Goal: Task Accomplishment & Management: Manage account settings

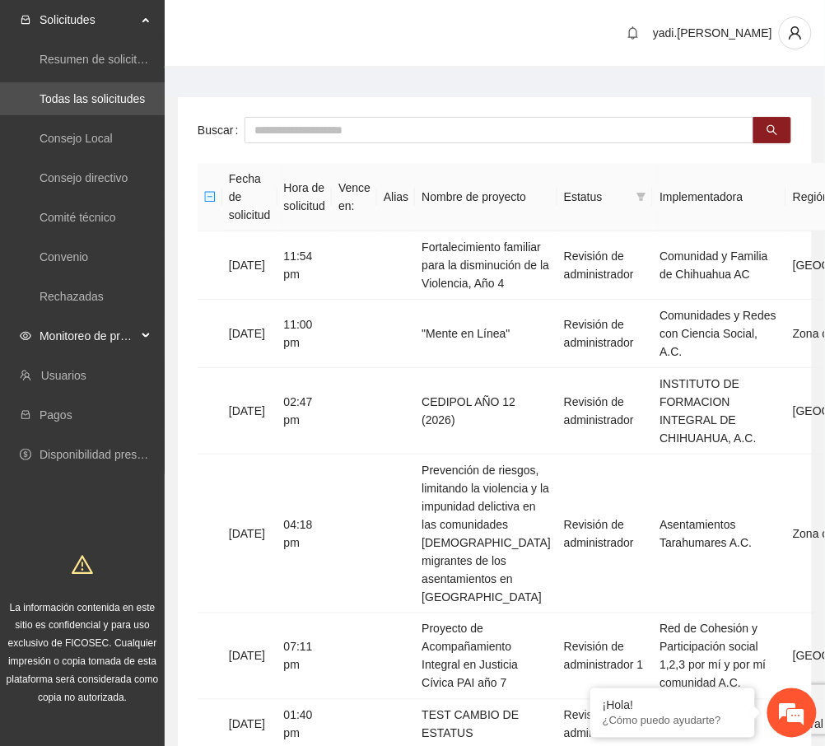
click at [74, 338] on span "Monitoreo de proyectos" at bounding box center [88, 336] width 97 height 33
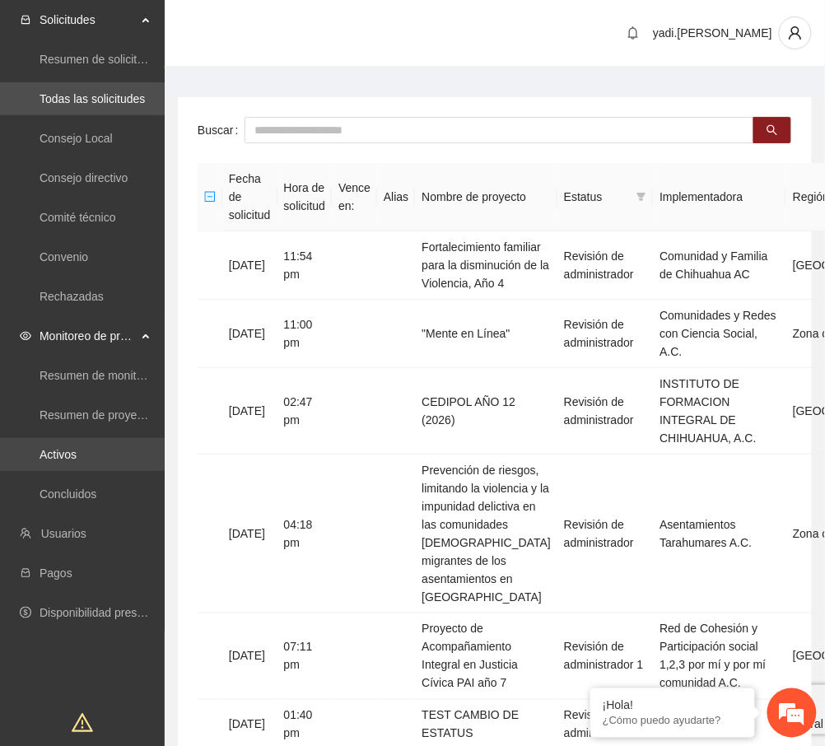
click at [64, 454] on link "Activos" at bounding box center [58, 454] width 37 height 13
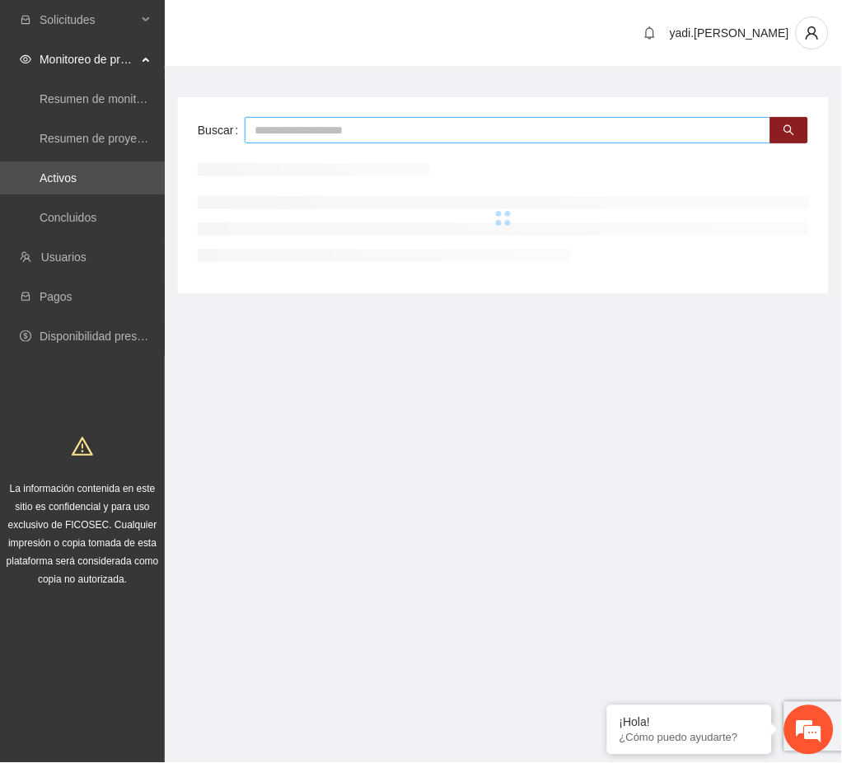
click at [264, 133] on input "text" at bounding box center [508, 130] width 526 height 26
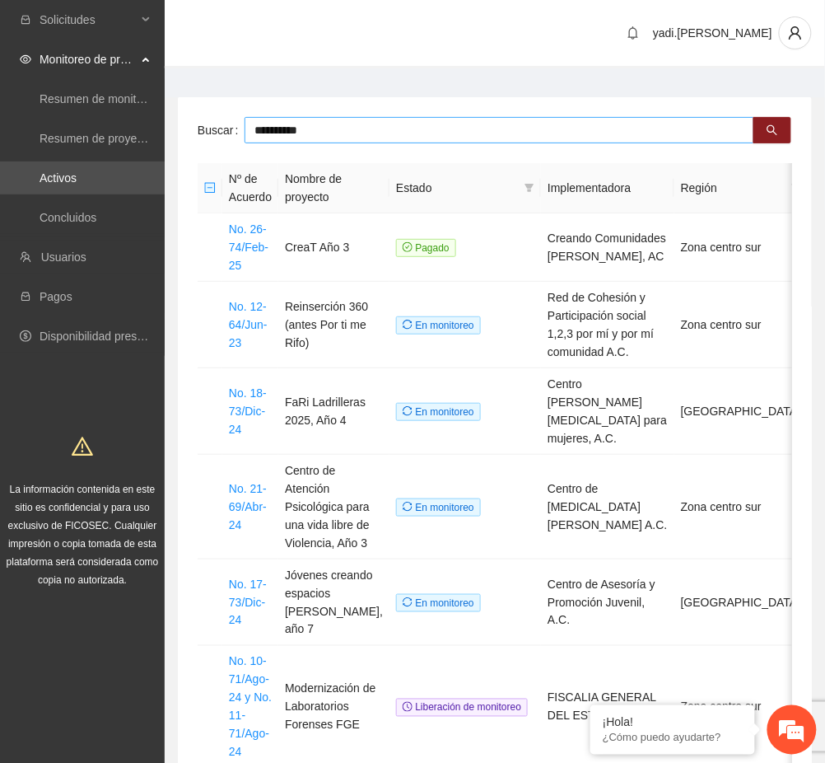
type input "**********"
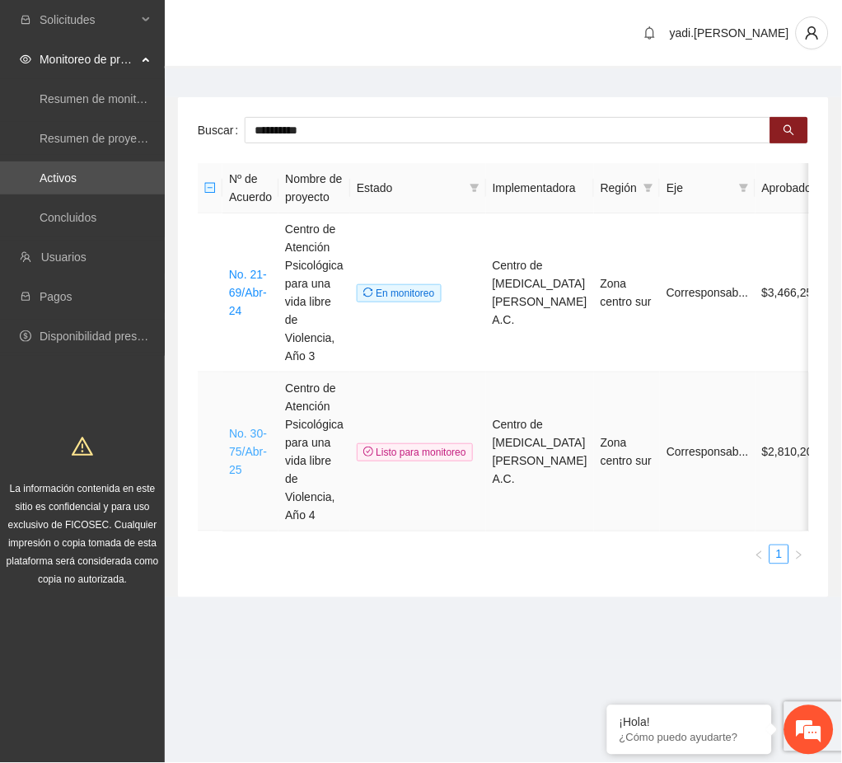
click at [250, 464] on link "No. 30-75/Abr-25" at bounding box center [248, 451] width 38 height 49
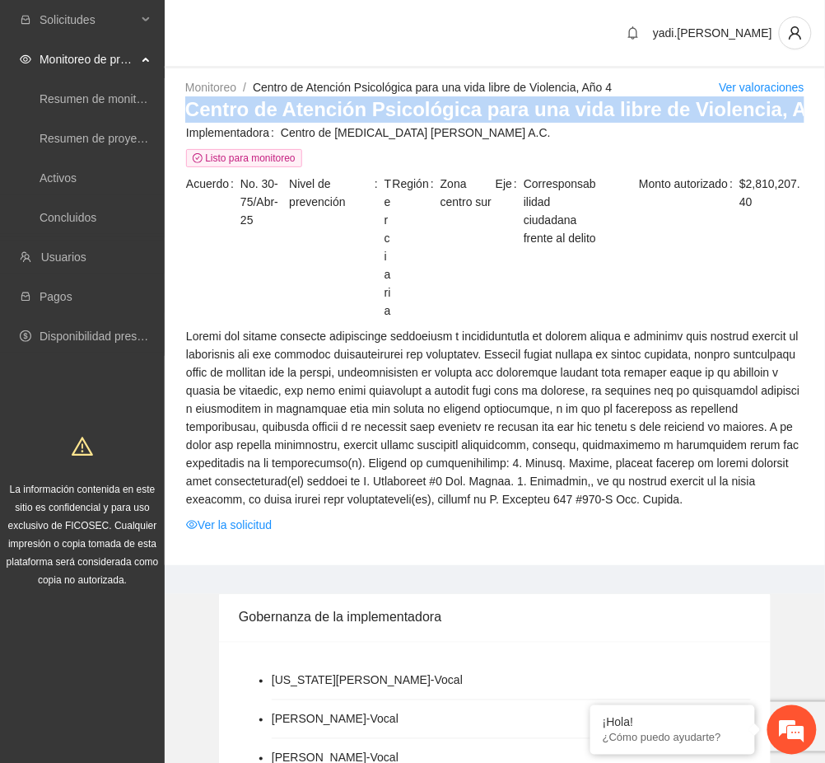
drag, startPoint x: 188, startPoint y: 107, endPoint x: 823, endPoint y: 111, distance: 635.7
click at [823, 111] on div "Monitoreo / Centro de Atención Psicológica para una vida libre de Violencia, Añ…" at bounding box center [495, 321] width 660 height 487
copy h3 "Centro de Atención Psicológica para una vida libre de Violencia, Año 4"
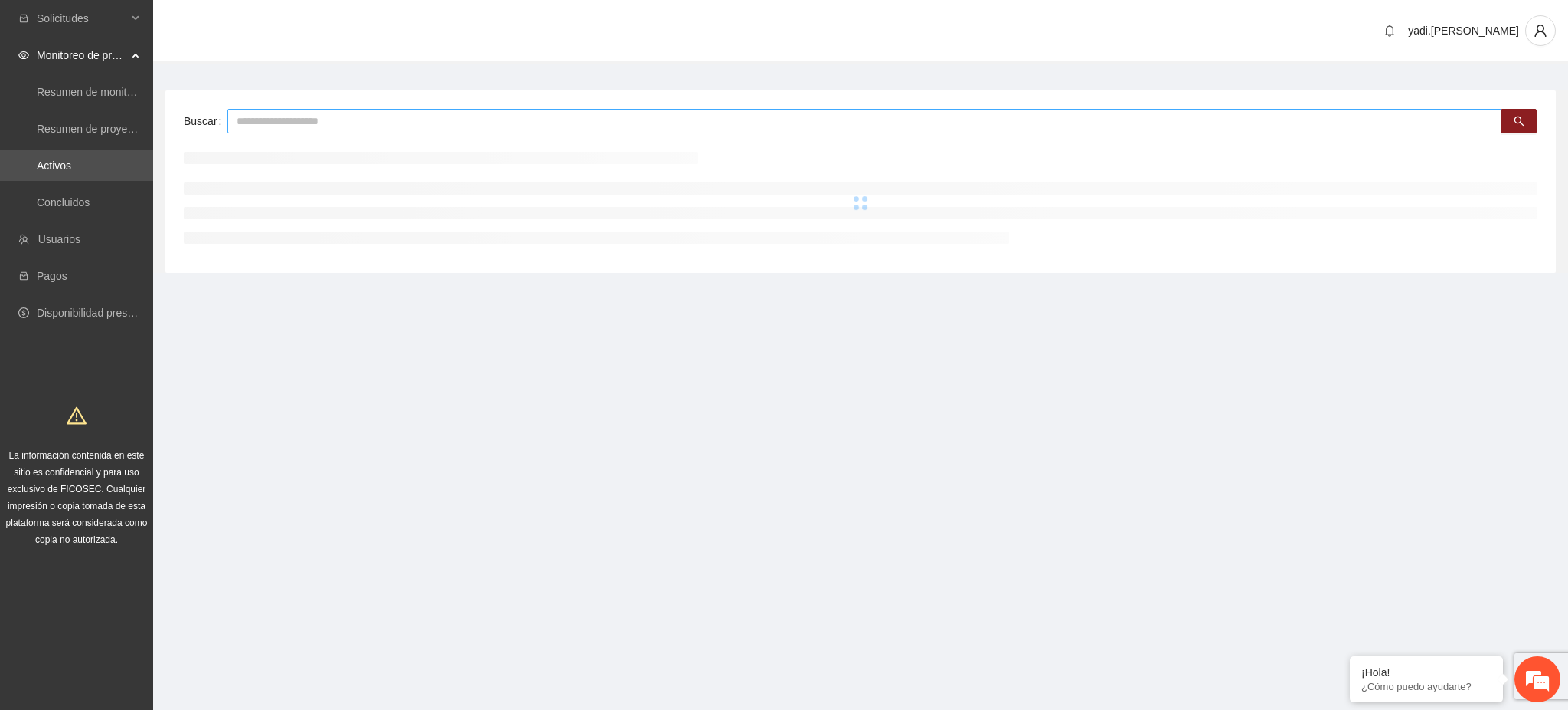
click at [250, 114] on input "text" at bounding box center [865, 121] width 1275 height 24
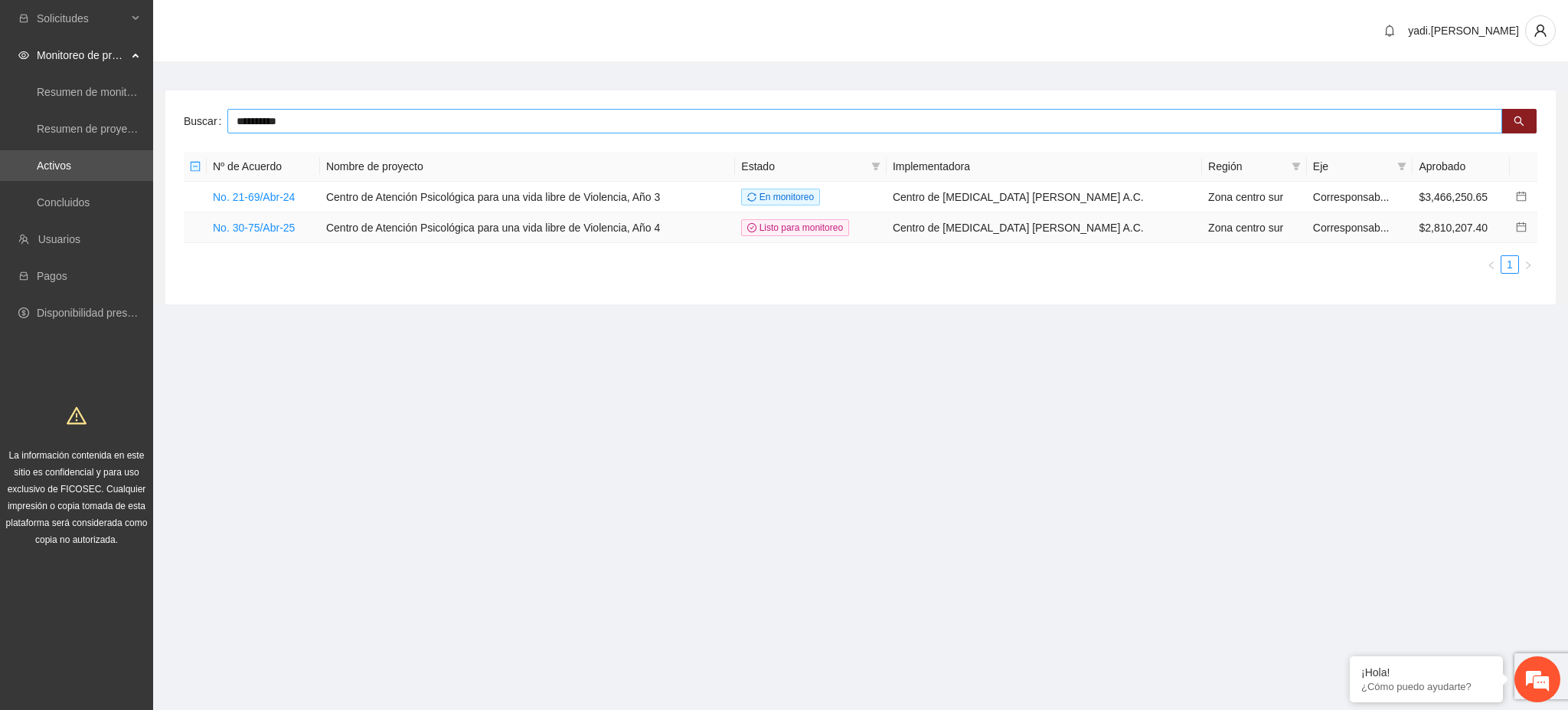
type input "**********"
click at [766, 227] on icon "calendar" at bounding box center [1521, 227] width 11 height 11
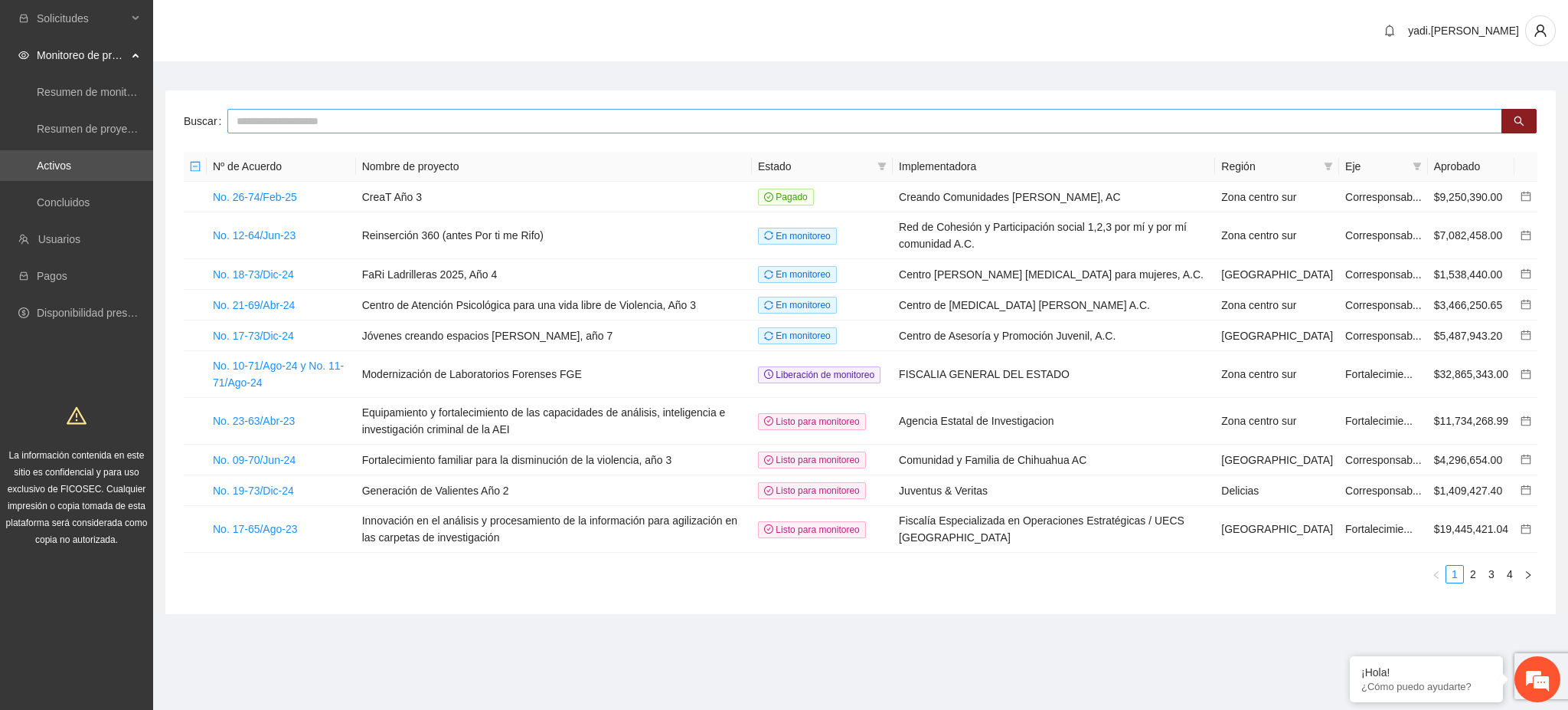
click at [479, 118] on input "text" at bounding box center [865, 121] width 1275 height 24
type input "**********"
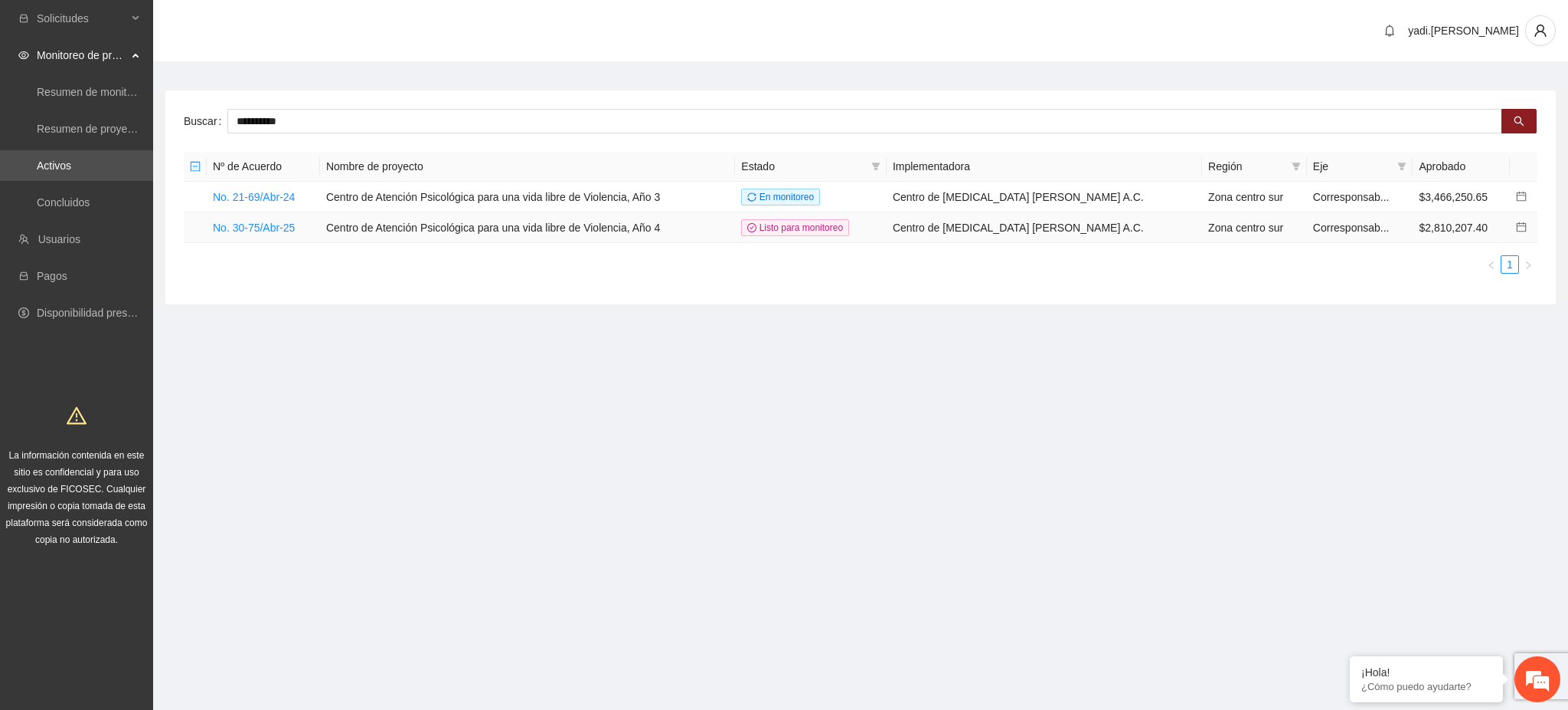
click at [766, 226] on icon "calendar" at bounding box center [1521, 227] width 11 height 11
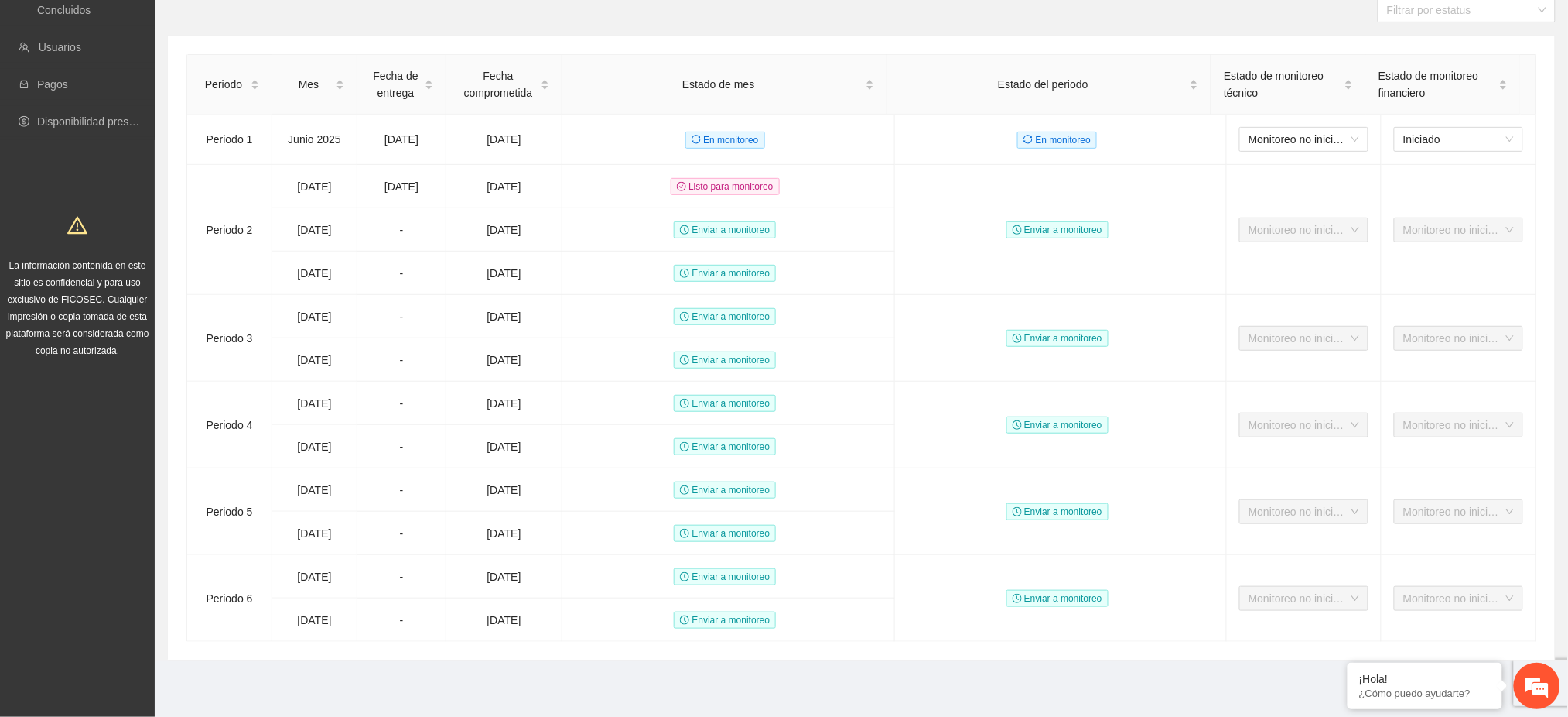
scroll to position [228, 0]
click at [774, 127] on div "Monitoreo no iniciado" at bounding box center [1304, 139] width 130 height 24
click at [774, 186] on div "Iniciado" at bounding box center [1289, 195] width 111 height 17
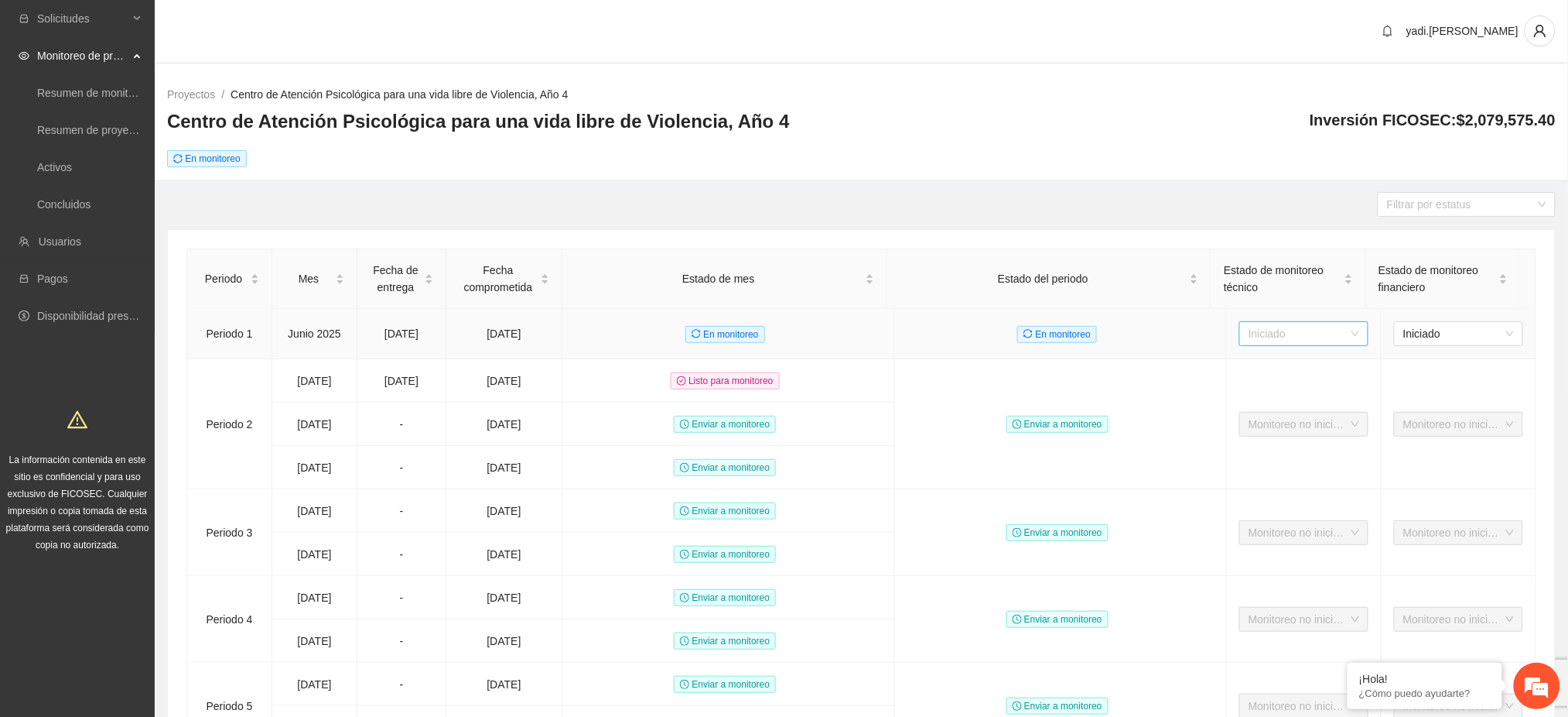
click at [1342, 334] on span "Iniciado" at bounding box center [1304, 334] width 111 height 23
click at [1298, 415] on div "Finalizado" at bounding box center [1289, 414] width 111 height 17
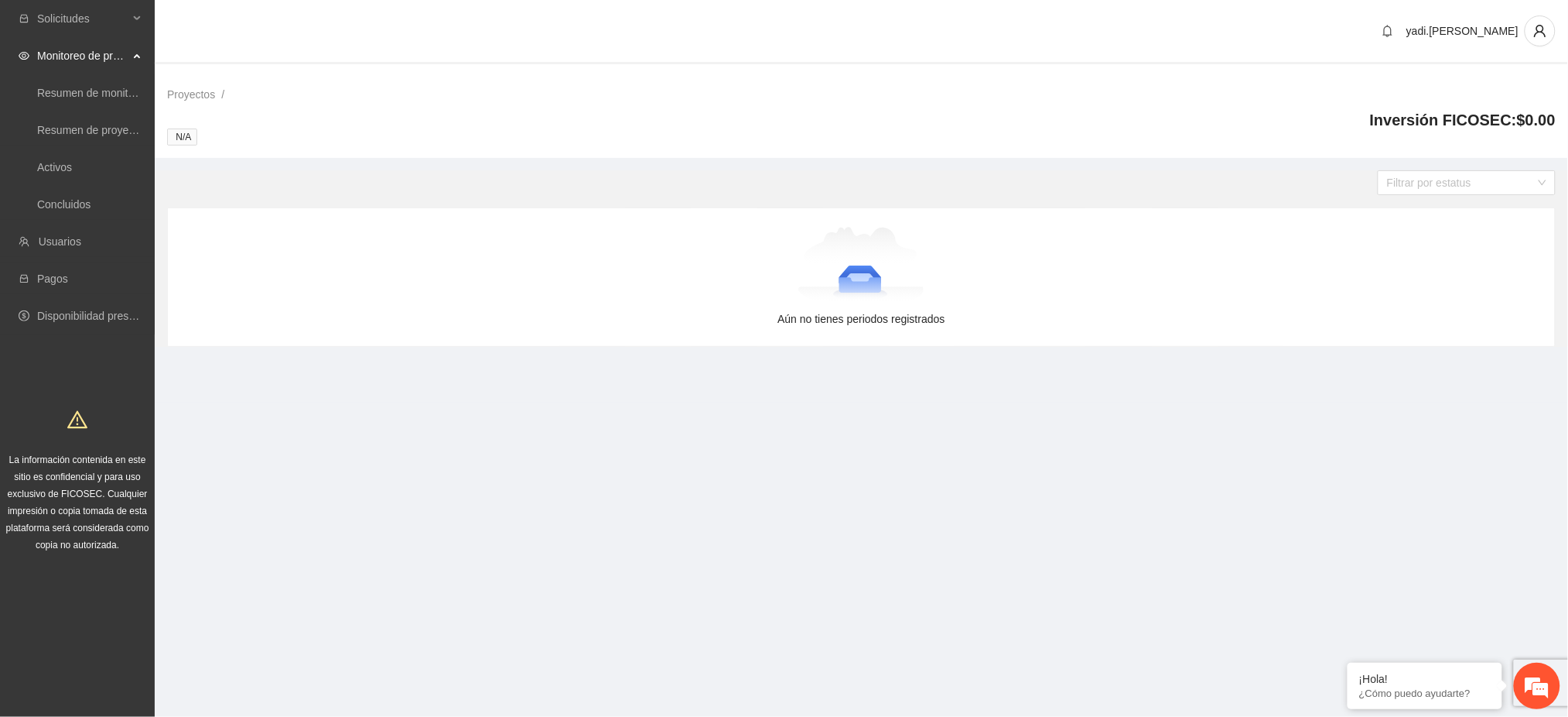
click at [1426, 337] on div "Aún no tienes periodos registrados" at bounding box center [862, 277] width 1387 height 138
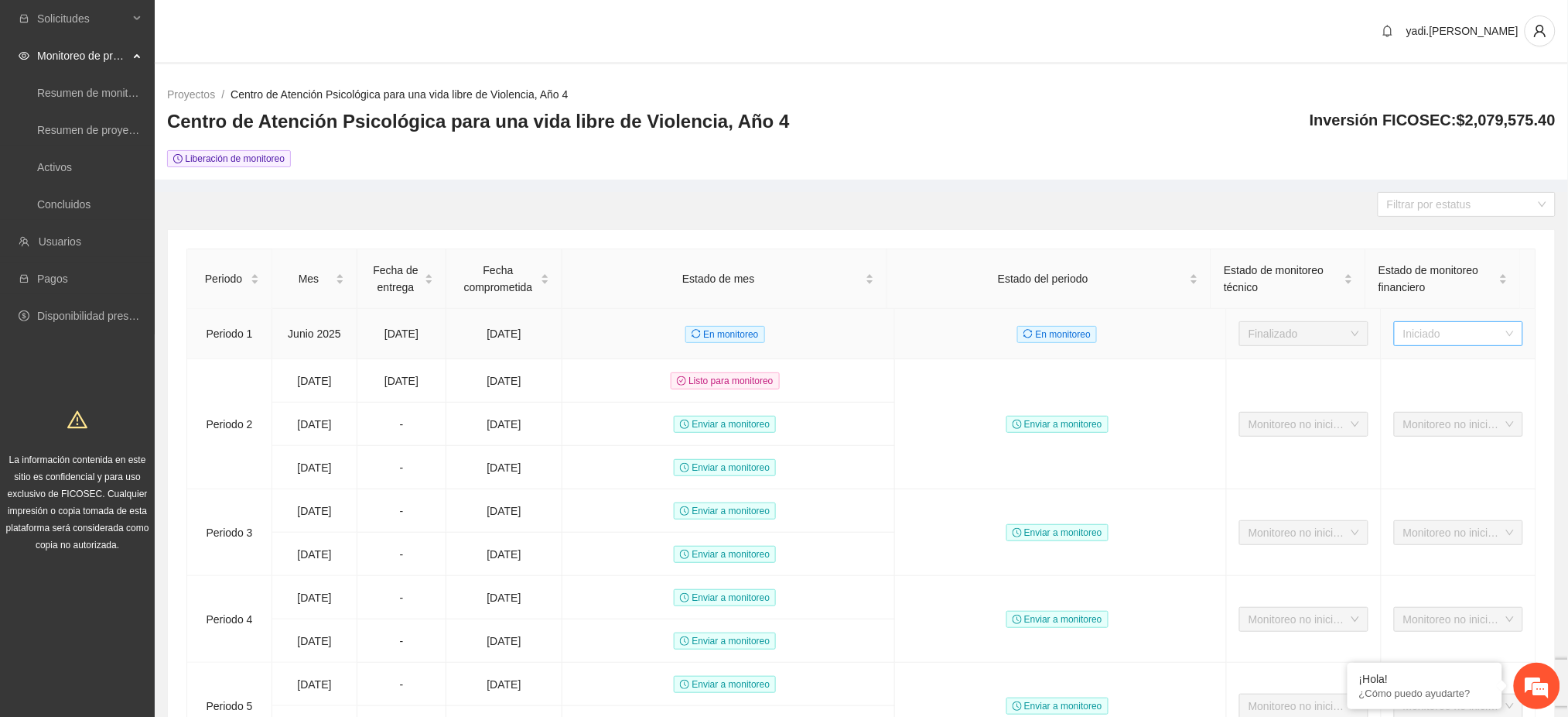
drag, startPoint x: 0, startPoint y: 0, endPoint x: 1426, endPoint y: 337, distance: 1465.3
click at [1426, 337] on span "Iniciado" at bounding box center [1459, 334] width 111 height 23
click at [1415, 417] on div "Finalizado" at bounding box center [1444, 414] width 111 height 17
click at [615, 445] on td "Enviar a monitoreo" at bounding box center [729, 424] width 333 height 43
